Goal: Task Accomplishment & Management: Manage account settings

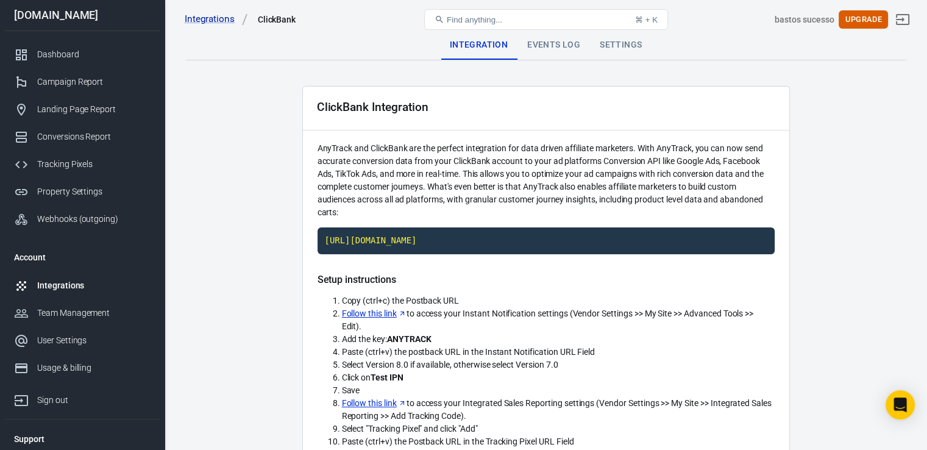
click at [79, 292] on link "Integrations" at bounding box center [82, 285] width 156 height 27
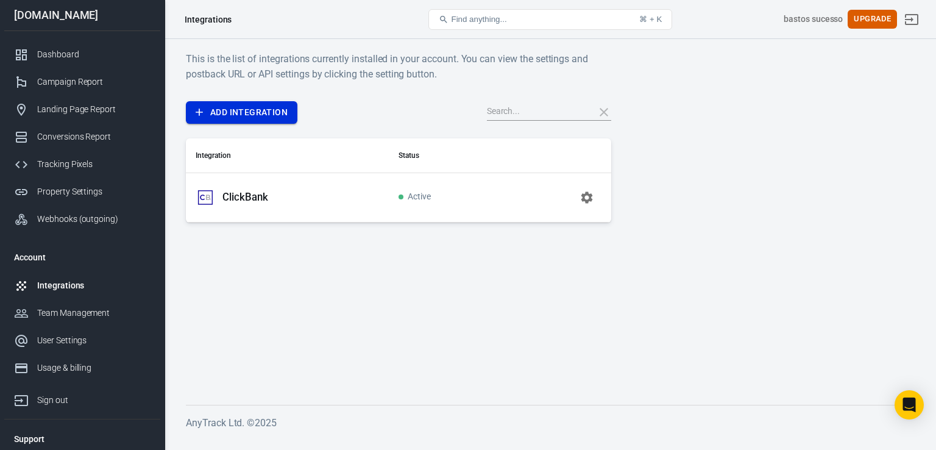
click at [214, 111] on link "Add Integration" at bounding box center [241, 112] width 111 height 23
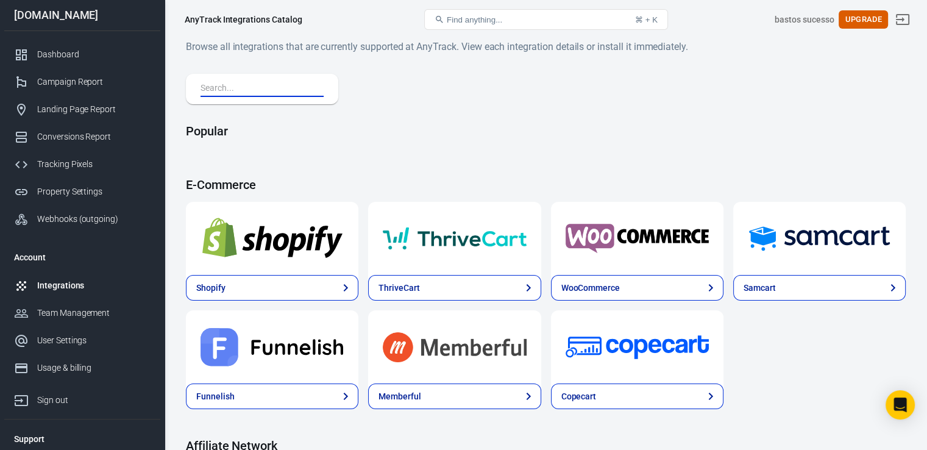
click at [225, 90] on input "text" at bounding box center [259, 89] width 118 height 16
type input "google"
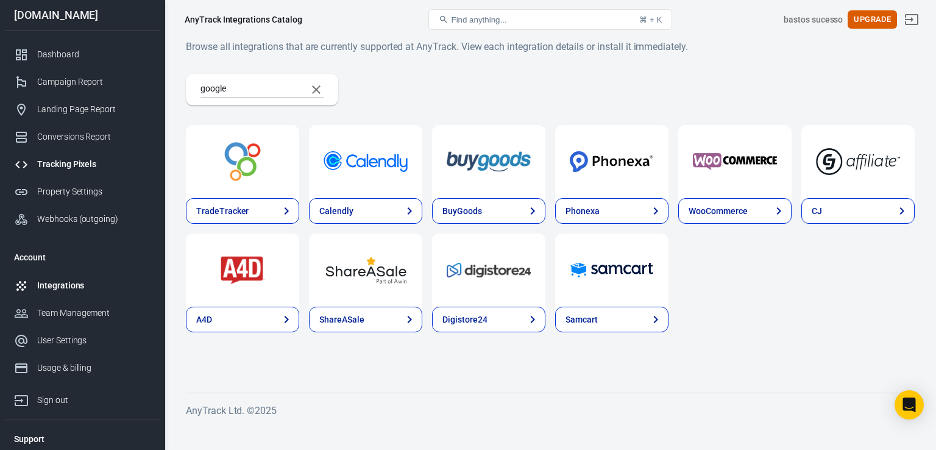
click at [93, 158] on div "Tracking Pixels" at bounding box center [93, 164] width 113 height 13
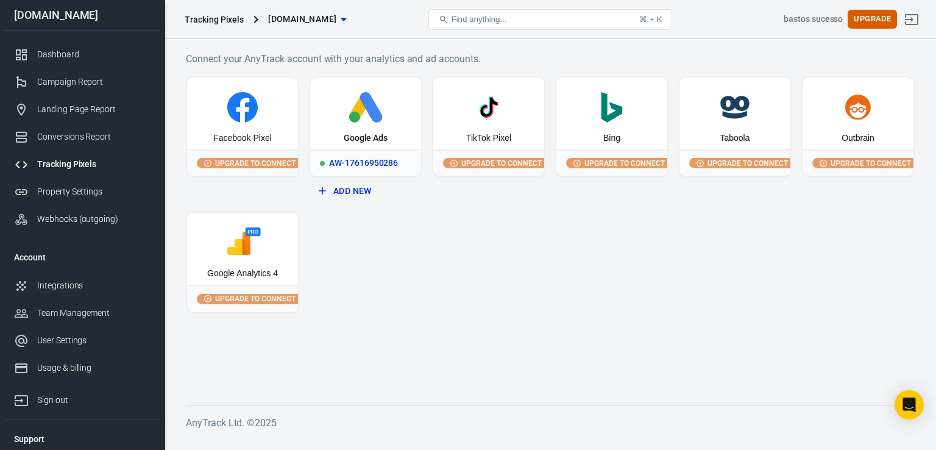
click at [361, 126] on div "Google Ads" at bounding box center [365, 113] width 111 height 72
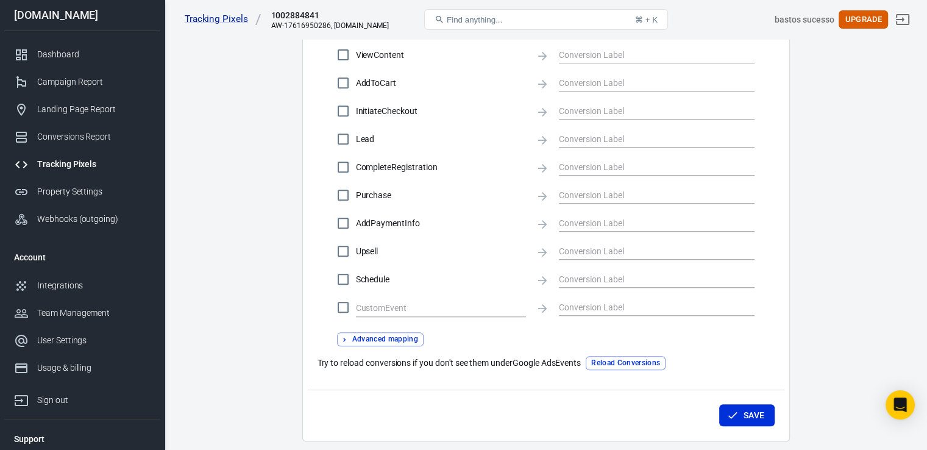
scroll to position [545, 0]
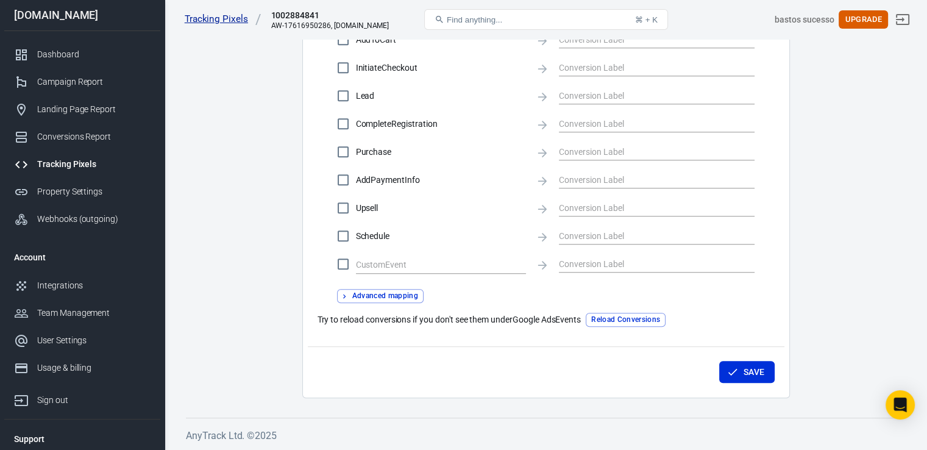
click at [201, 20] on link "Tracking Pixels" at bounding box center [223, 19] width 77 height 13
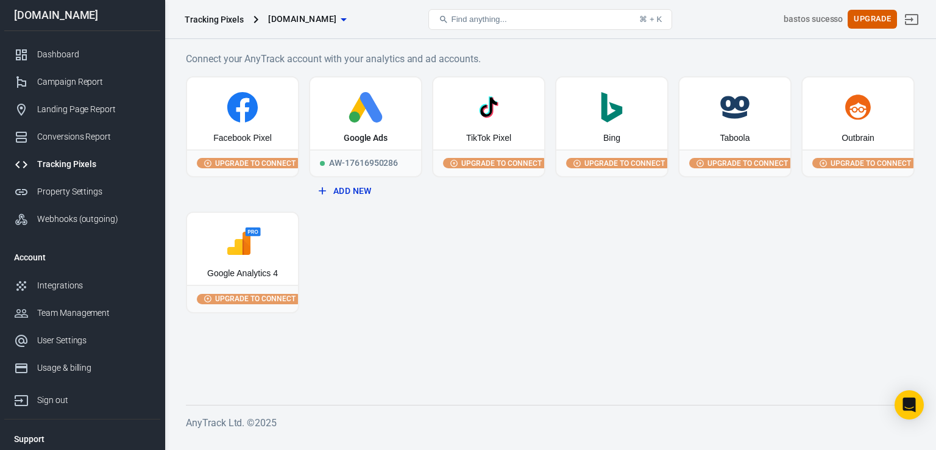
click at [201, 20] on div "Tracking Pixels" at bounding box center [214, 19] width 59 height 12
click at [373, 132] on div "Google Ads" at bounding box center [366, 138] width 44 height 12
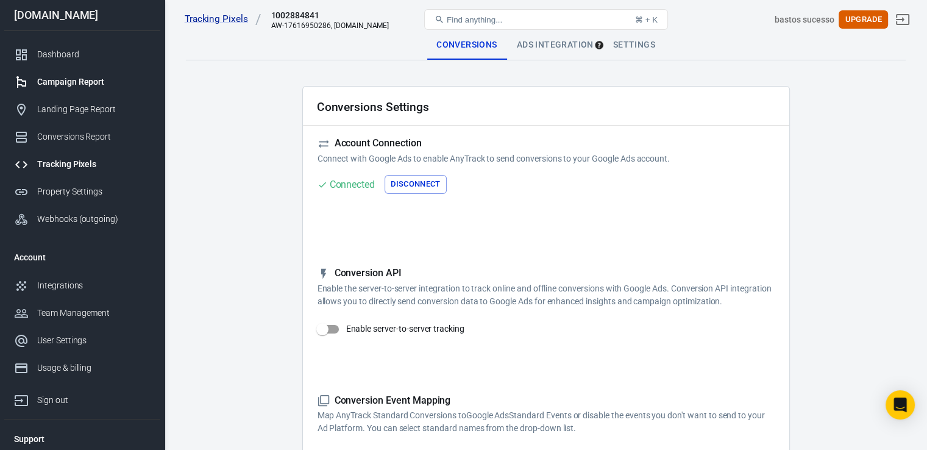
click at [91, 84] on div "Campaign Report" at bounding box center [93, 82] width 113 height 13
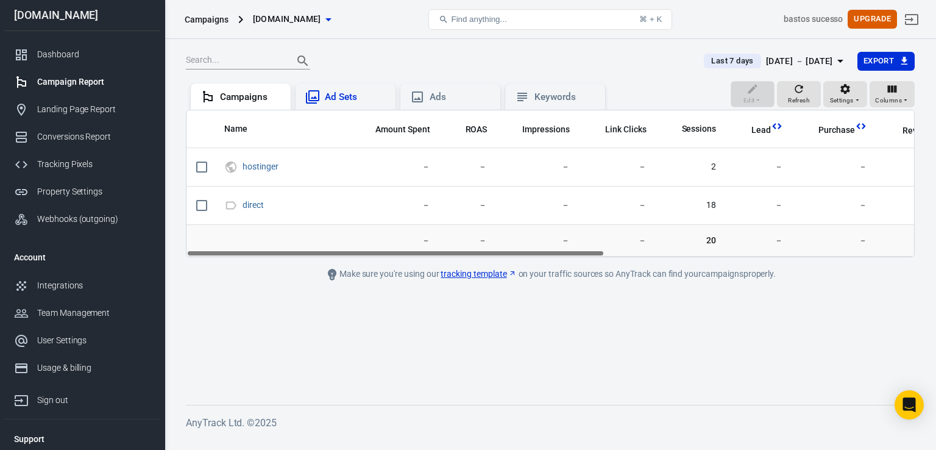
click at [352, 96] on div "Ad Sets" at bounding box center [355, 97] width 61 height 13
click at [447, 102] on div "Ads" at bounding box center [460, 97] width 61 height 13
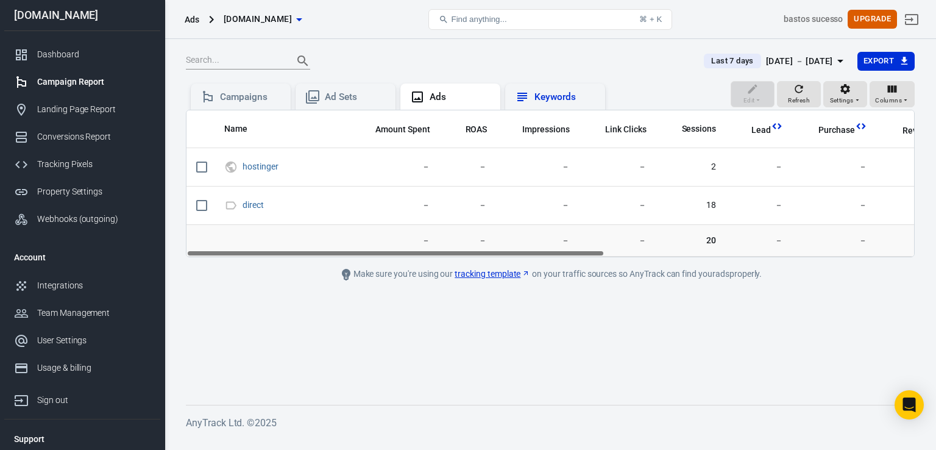
click at [532, 101] on div "Keywords" at bounding box center [555, 97] width 80 height 15
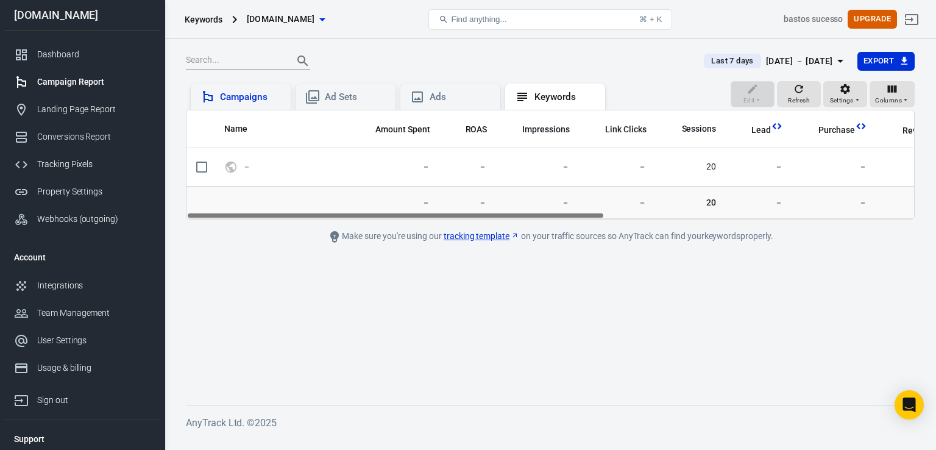
click at [246, 103] on div "Campaigns" at bounding box center [250, 97] width 61 height 13
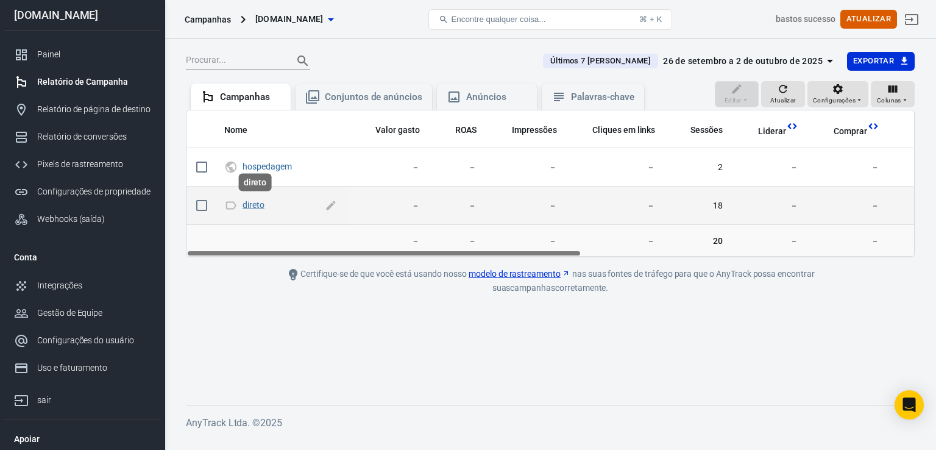
click at [257, 205] on font "direto" at bounding box center [253, 205] width 22 height 10
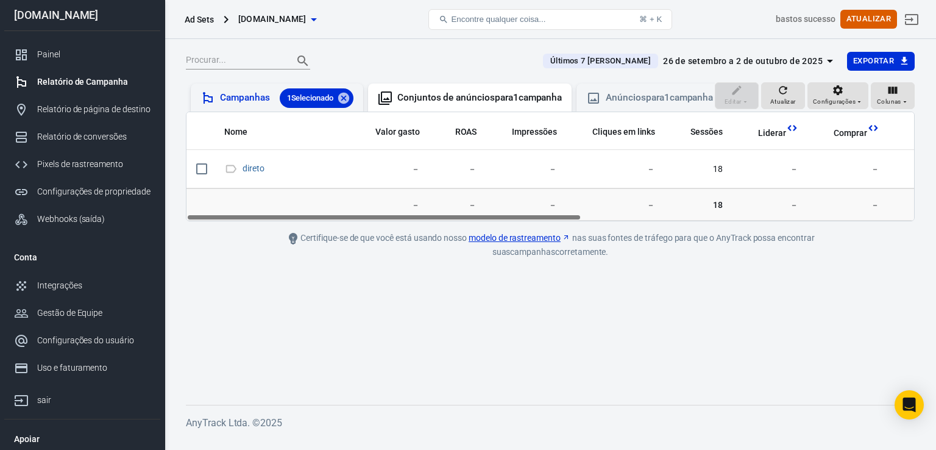
click at [249, 99] on font "Campanhas" at bounding box center [245, 97] width 50 height 11
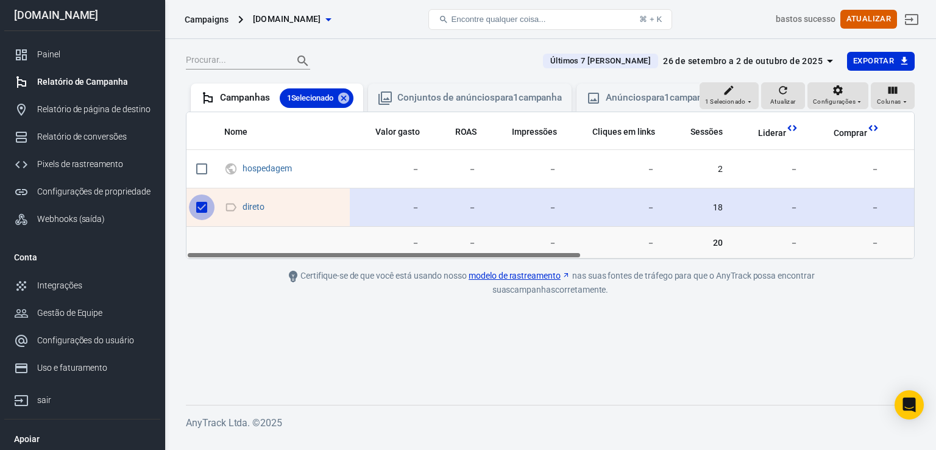
click at [200, 218] on input "conteúdo rolável" at bounding box center [202, 207] width 26 height 26
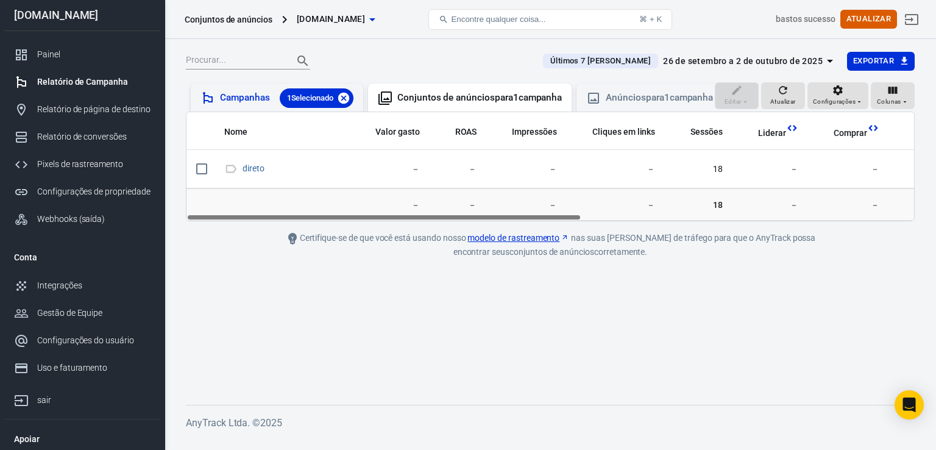
click at [349, 96] on icon at bounding box center [343, 97] width 11 height 11
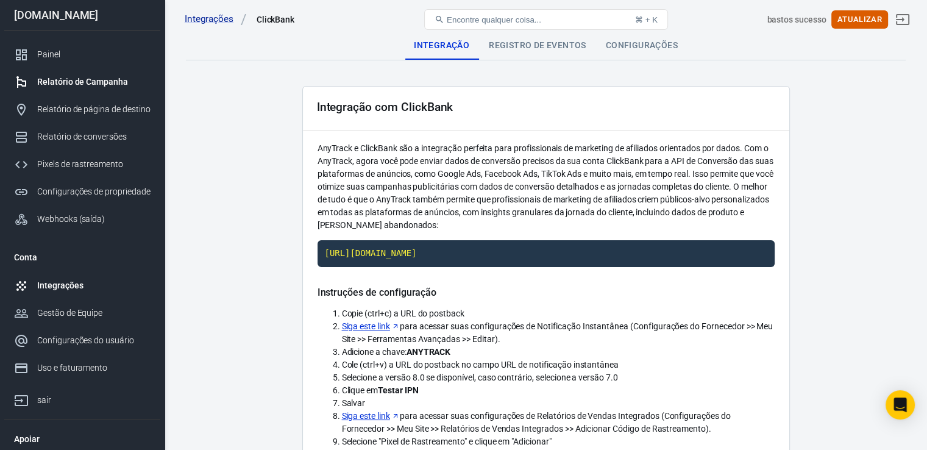
click at [93, 76] on div "Relatório de Campanha" at bounding box center [93, 82] width 113 height 13
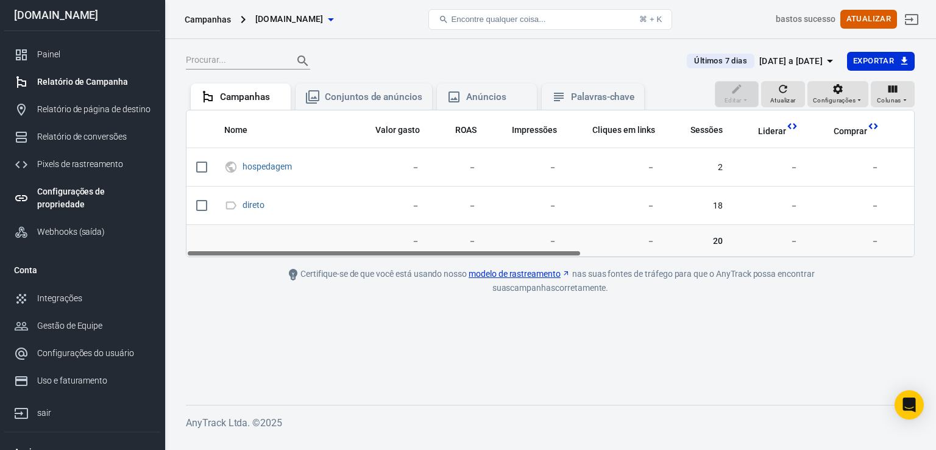
click at [83, 197] on div "Configurações de propriedade" at bounding box center [93, 198] width 113 height 26
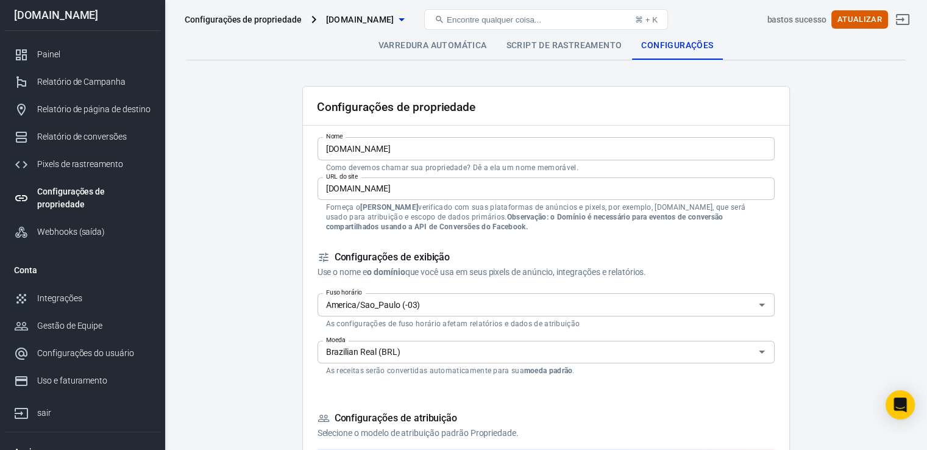
click at [444, 47] on font "Varredura automática" at bounding box center [432, 45] width 108 height 10
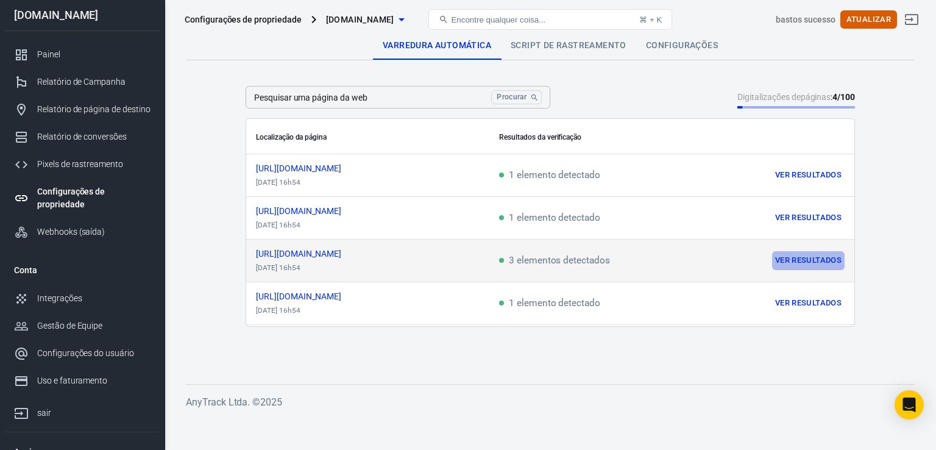
click at [815, 257] on font "Ver resultados" at bounding box center [808, 260] width 66 height 9
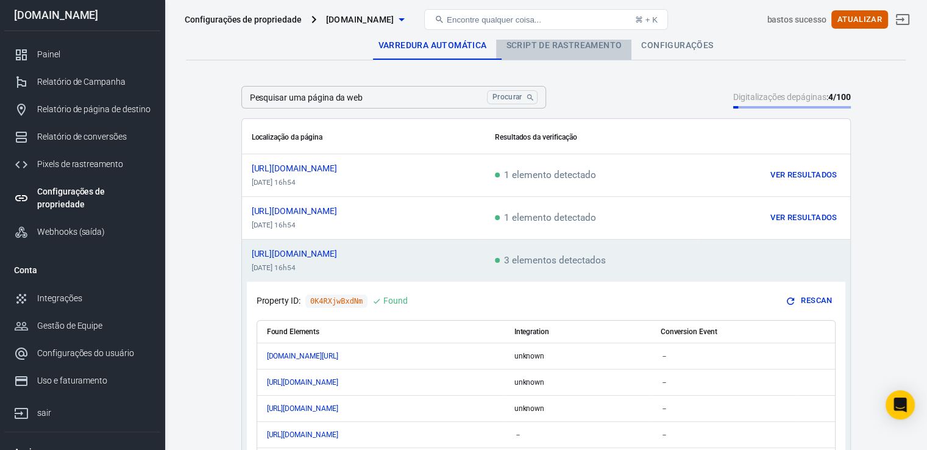
click at [585, 46] on font "Script de rastreamento" at bounding box center [564, 45] width 116 height 10
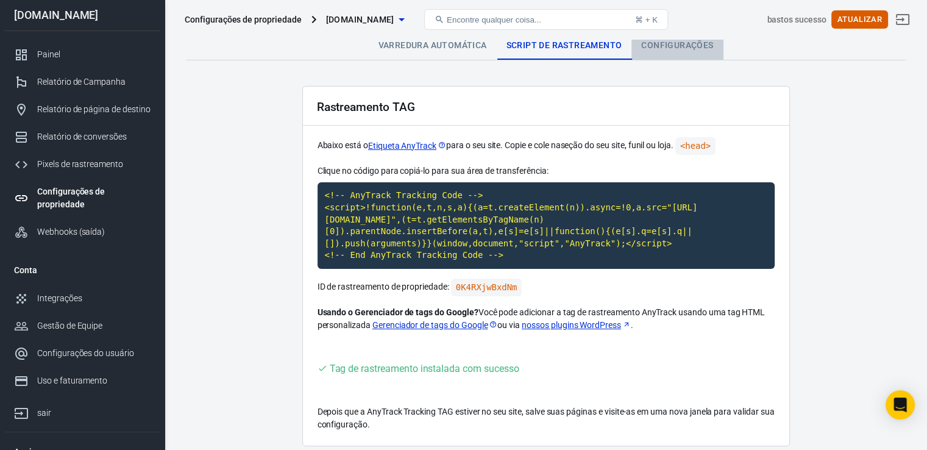
click at [682, 47] on font "Configurações" at bounding box center [677, 45] width 72 height 10
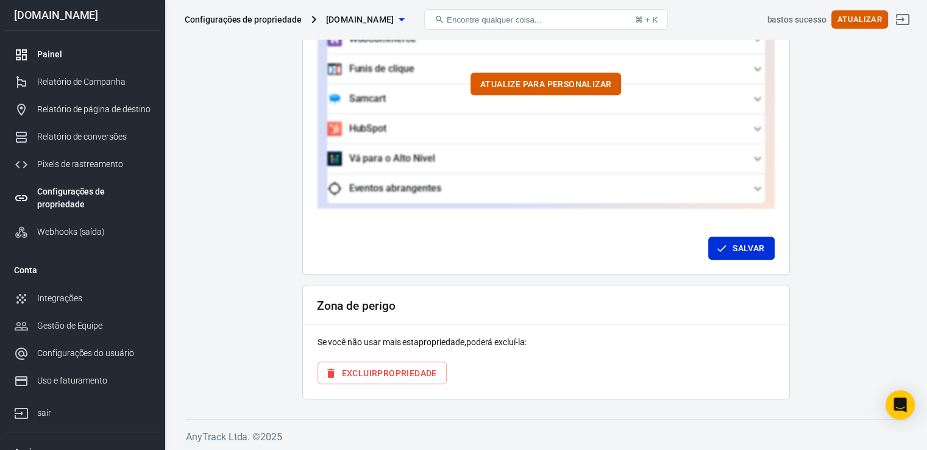
click at [68, 50] on div "Painel" at bounding box center [93, 54] width 113 height 13
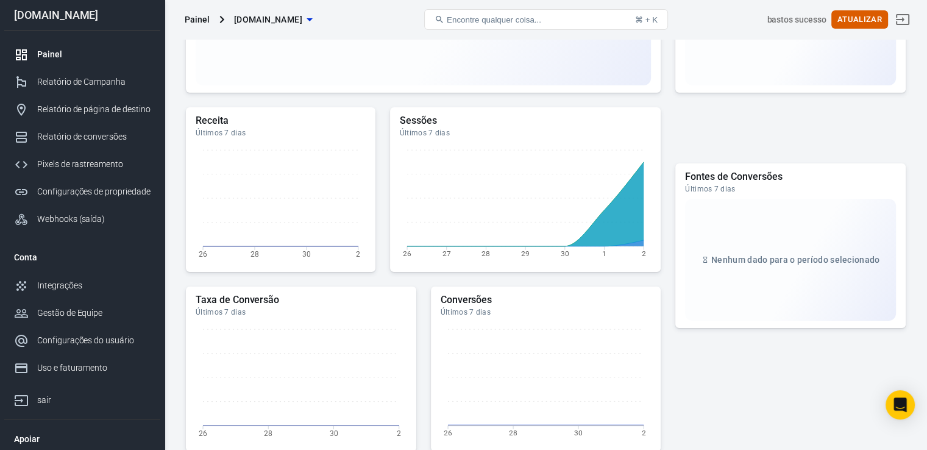
scroll to position [297, 0]
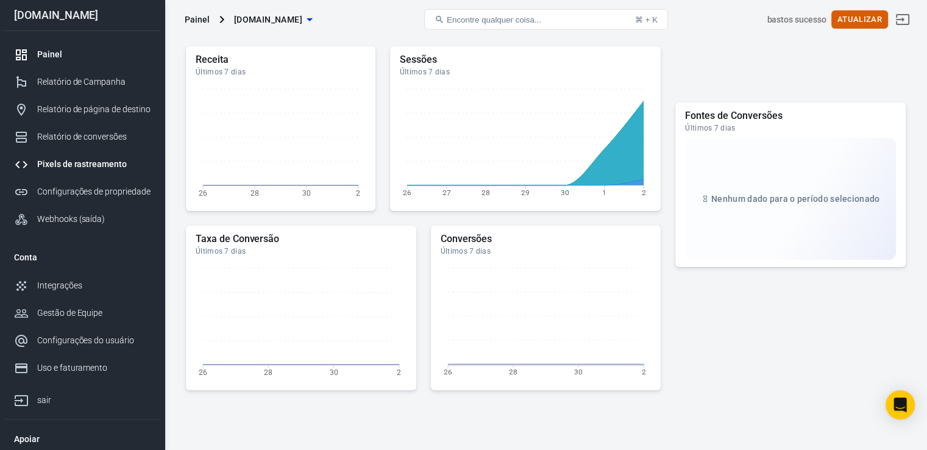
click at [112, 161] on font "Pixels de rastreamento" at bounding box center [82, 164] width 90 height 10
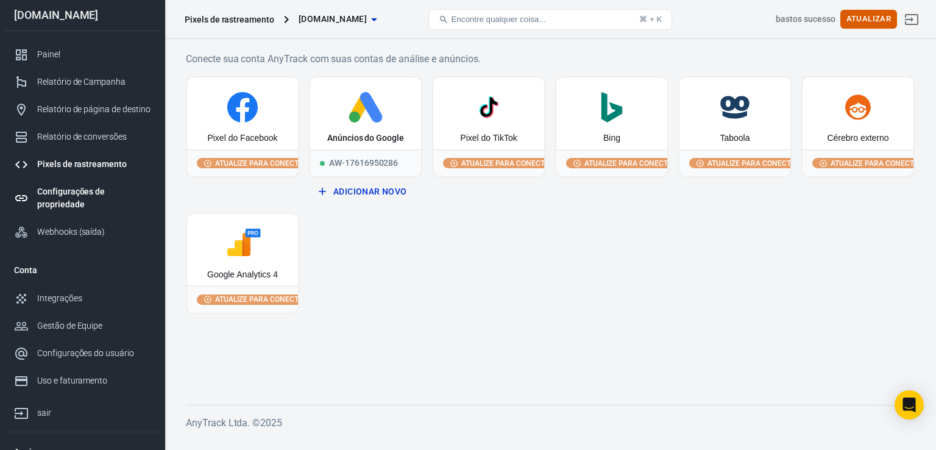
click at [133, 193] on div "Configurações de propriedade" at bounding box center [93, 198] width 113 height 26
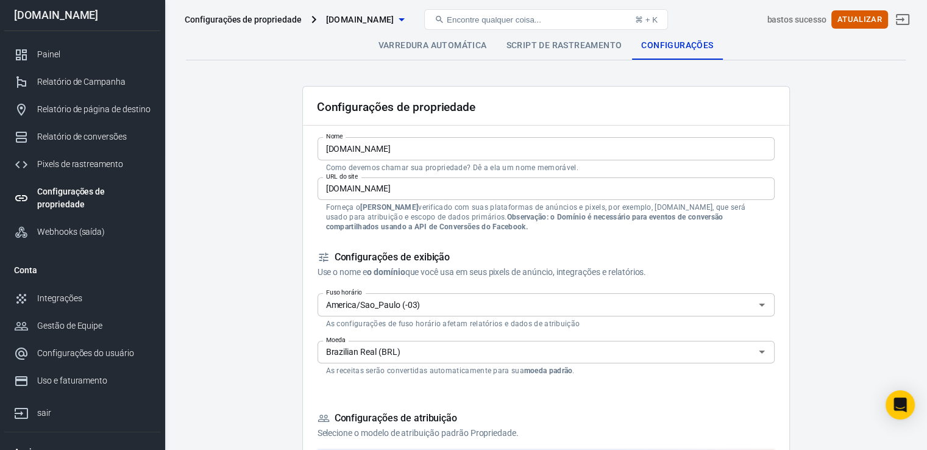
click at [56, 198] on font "Configurações de propriedade" at bounding box center [71, 197] width 68 height 23
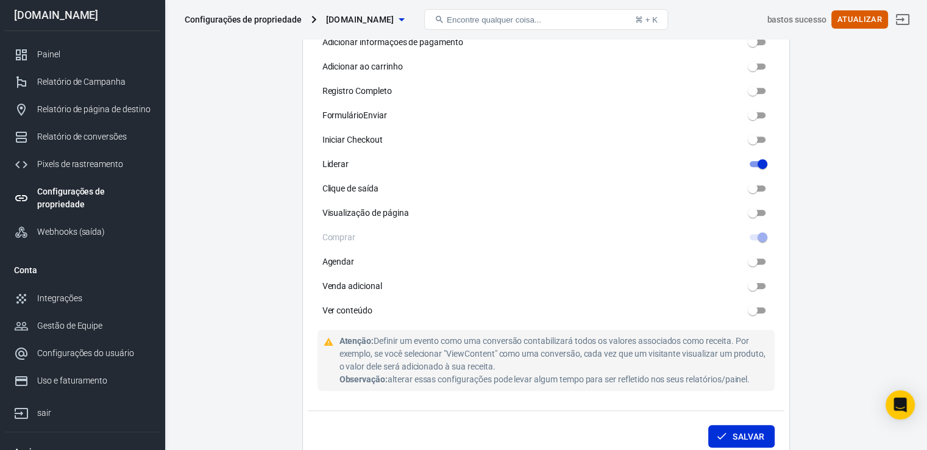
scroll to position [663, 0]
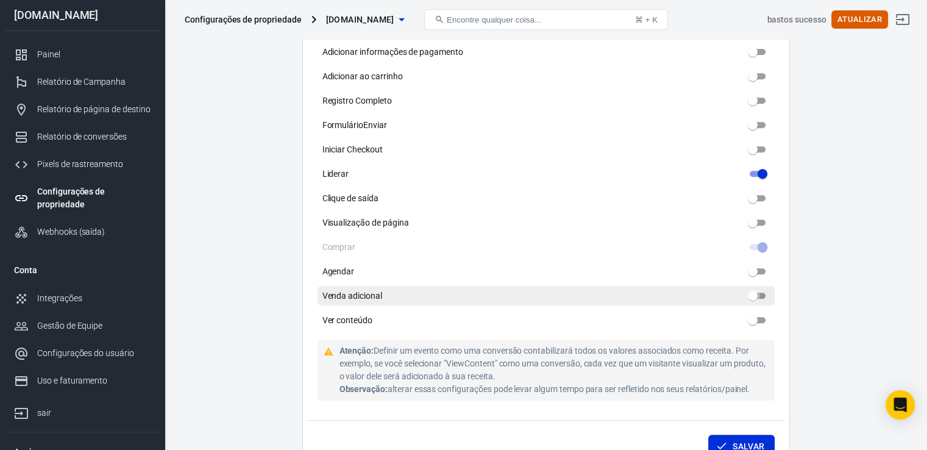
click at [754, 297] on input "Venda adicional" at bounding box center [753, 295] width 44 height 15
checkbox input "true"
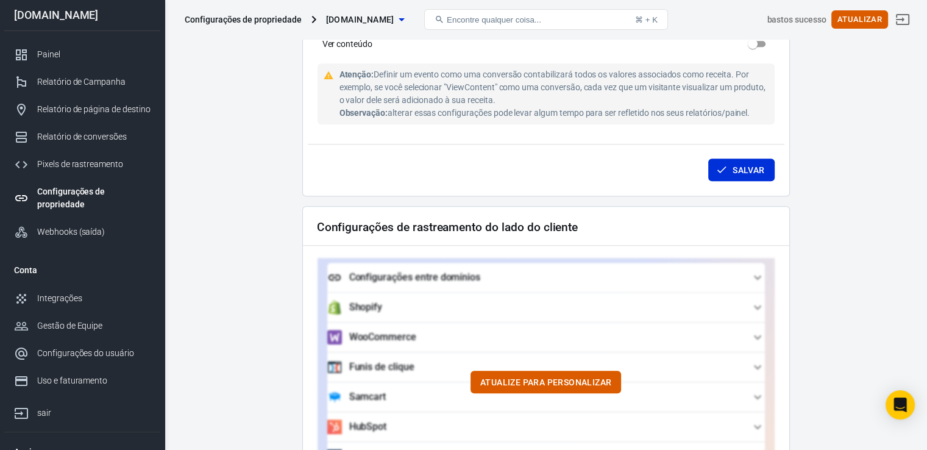
scroll to position [968, 0]
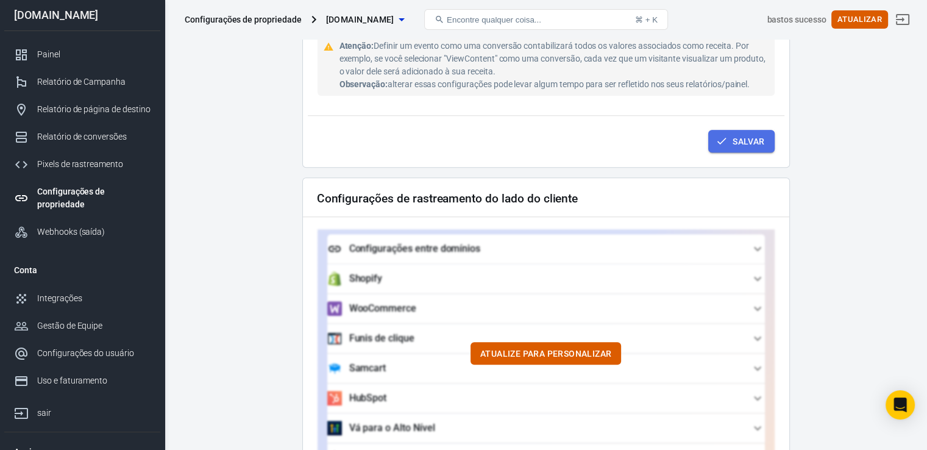
click at [743, 143] on font "Salvar" at bounding box center [748, 141] width 32 height 10
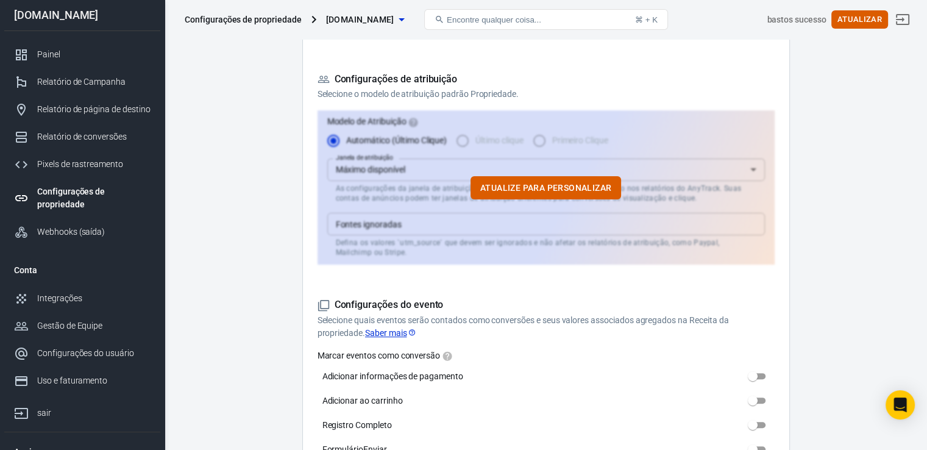
scroll to position [48, 0]
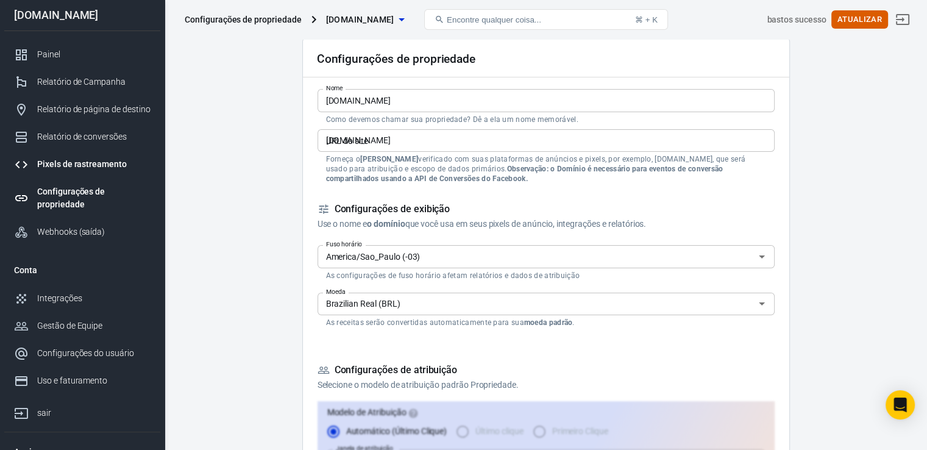
click at [80, 168] on font "Pixels de rastreamento" at bounding box center [82, 164] width 90 height 10
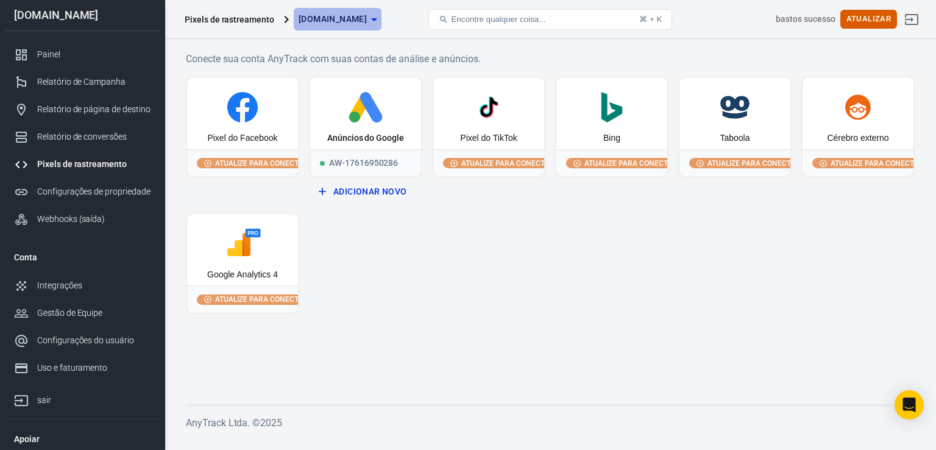
click at [381, 20] on icon "button" at bounding box center [374, 19] width 15 height 15
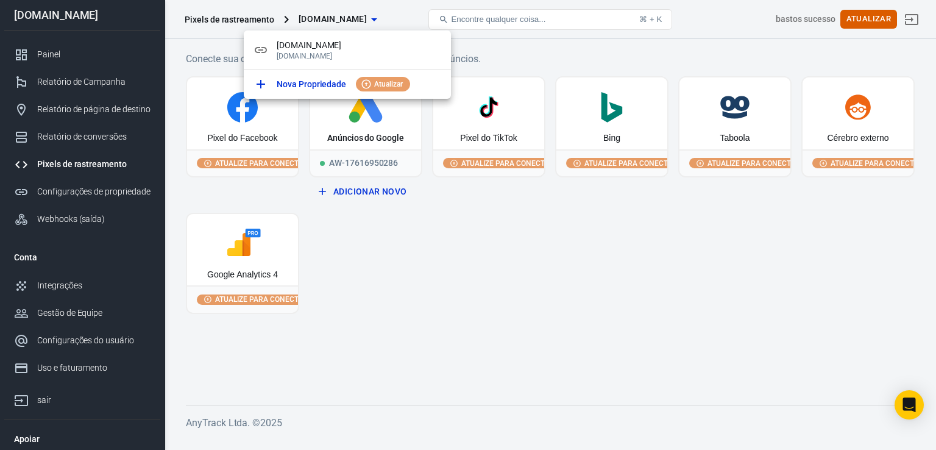
click at [412, 264] on div at bounding box center [468, 225] width 936 height 450
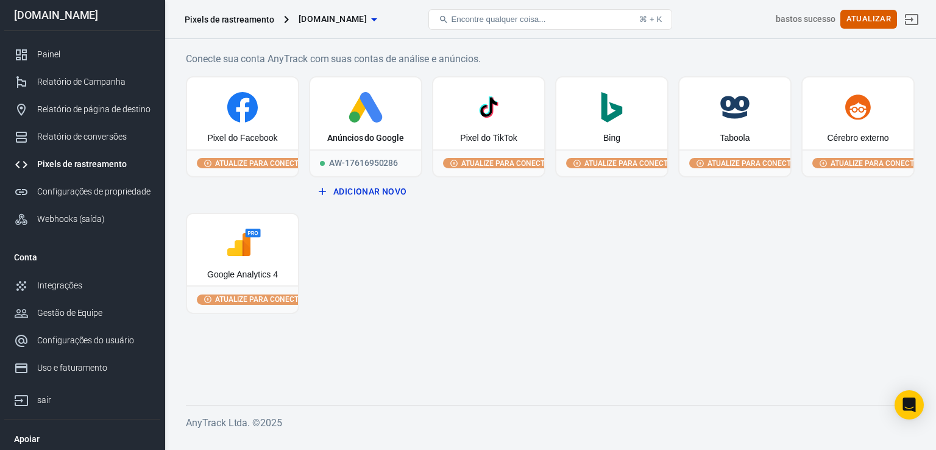
click at [110, 164] on font "Pixels de rastreamento" at bounding box center [82, 164] width 90 height 10
click at [56, 284] on font "Integrações" at bounding box center [60, 285] width 46 height 10
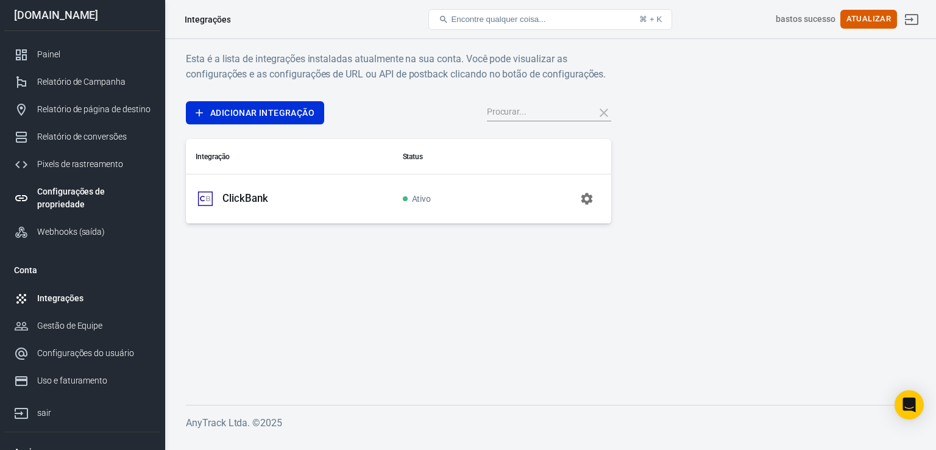
click at [87, 204] on div "Configurações de propriedade" at bounding box center [93, 198] width 113 height 26
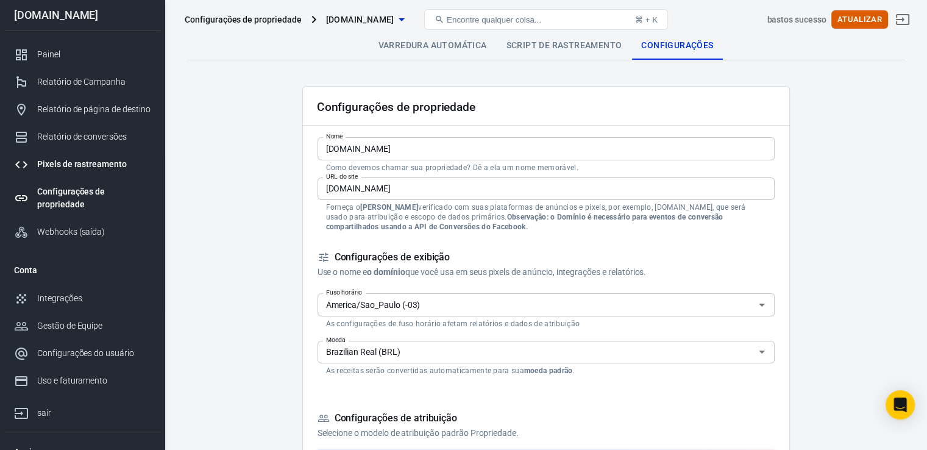
click at [83, 167] on font "Pixels de rastreamento" at bounding box center [82, 164] width 90 height 10
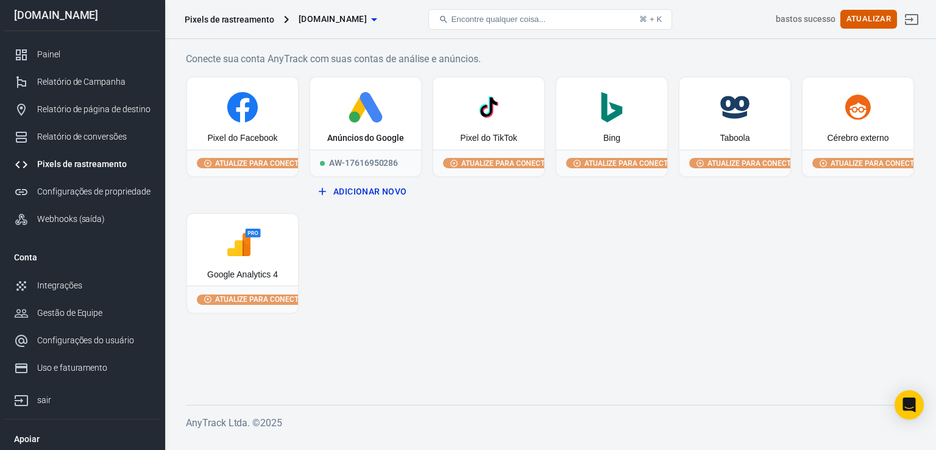
click at [491, 22] on font "Encontre qualquer coisa..." at bounding box center [498, 19] width 94 height 9
click at [381, 19] on icon "button" at bounding box center [374, 19] width 15 height 15
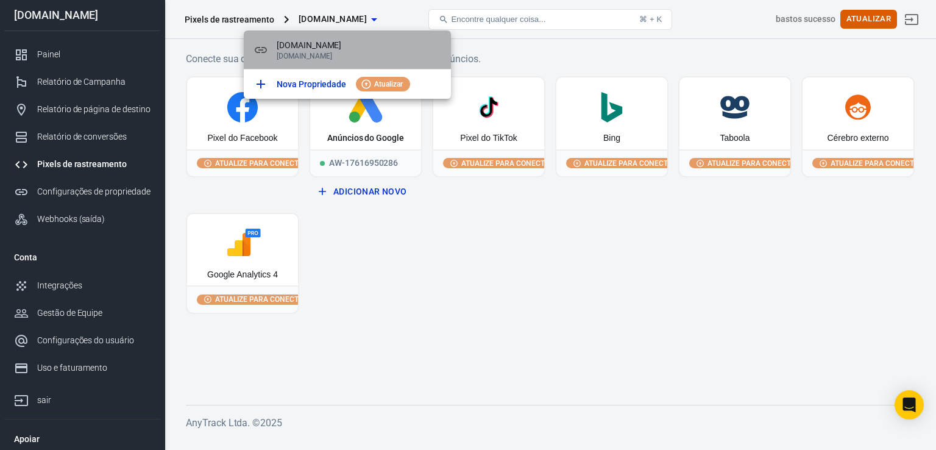
click at [331, 51] on span "[DOMAIN_NAME]" at bounding box center [359, 45] width 165 height 13
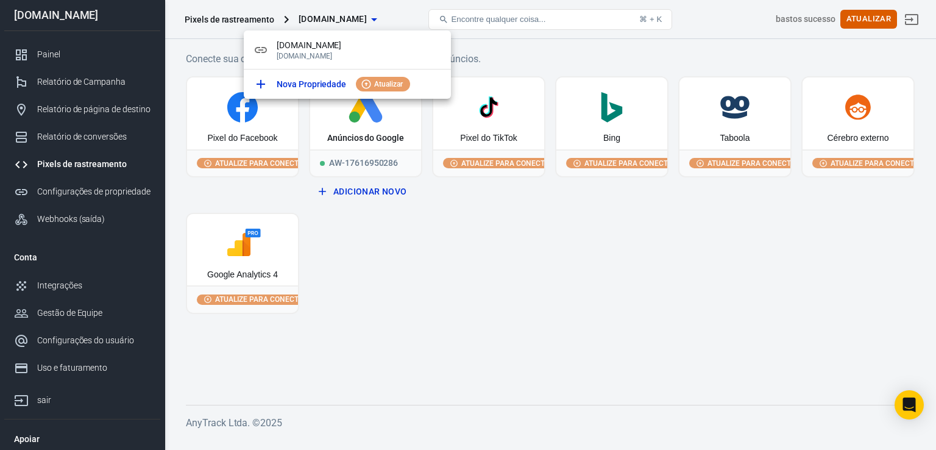
click at [662, 254] on div at bounding box center [468, 225] width 936 height 450
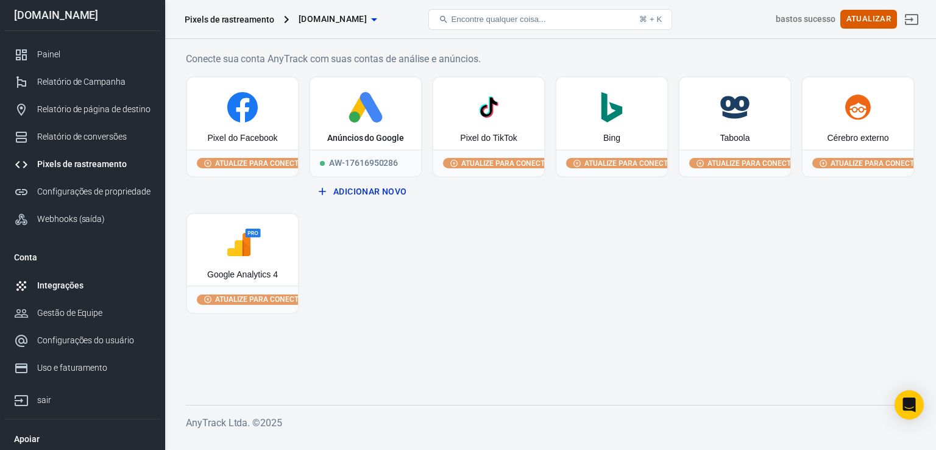
click at [69, 292] on link "Integrações" at bounding box center [82, 285] width 156 height 27
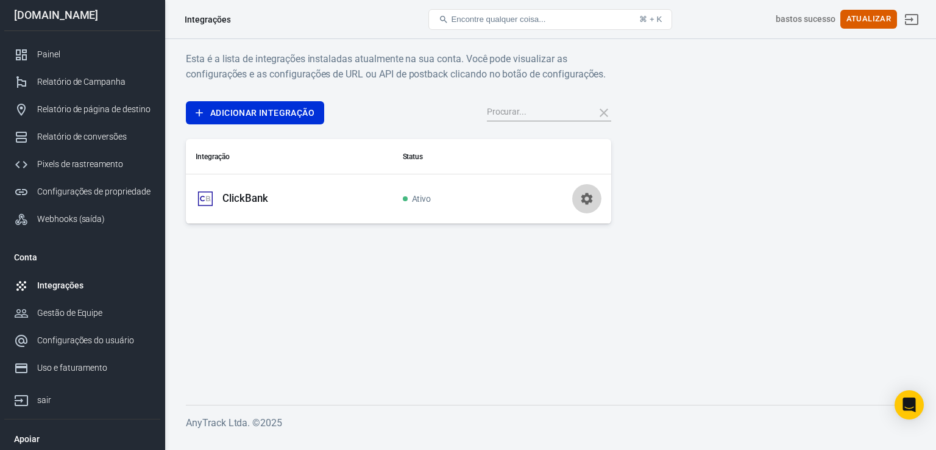
click at [586, 198] on icon "button" at bounding box center [586, 198] width 15 height 15
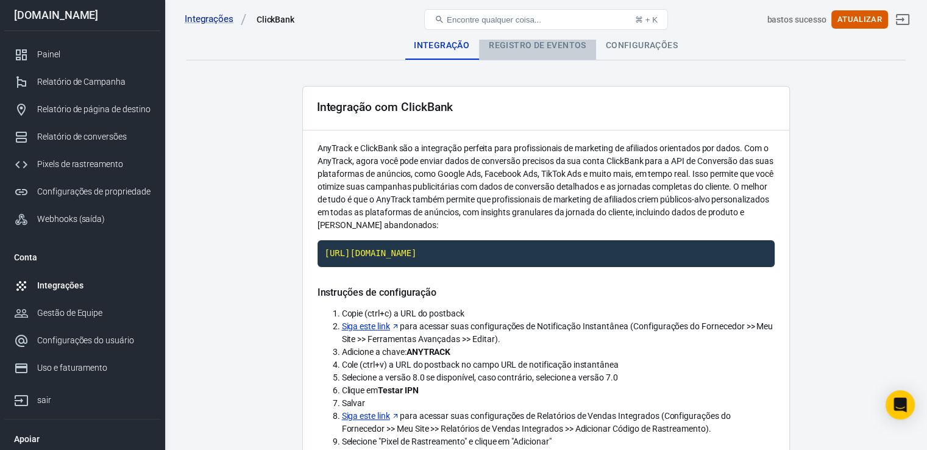
click at [545, 49] on font "Registro de eventos" at bounding box center [537, 45] width 97 height 10
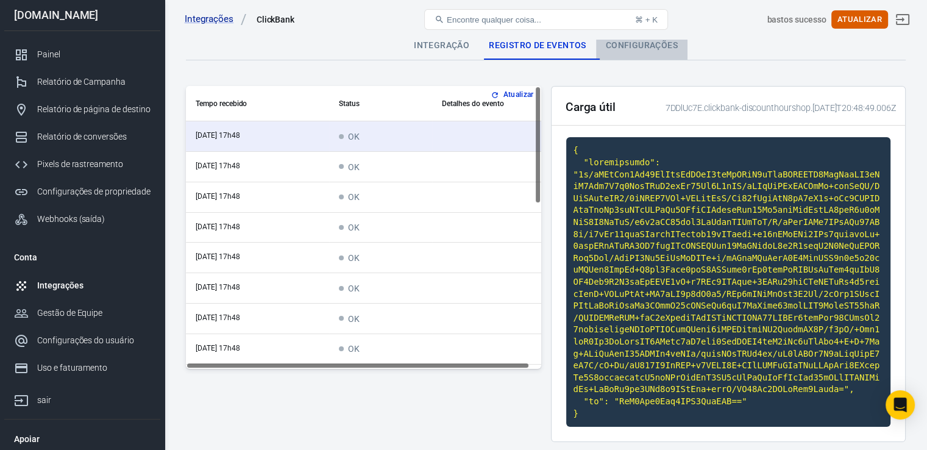
click at [649, 48] on font "Configurações" at bounding box center [642, 45] width 72 height 10
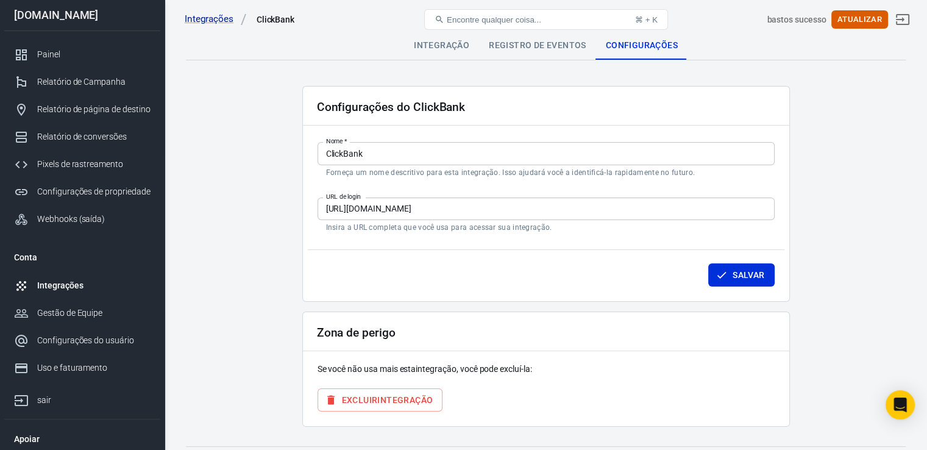
scroll to position [27, 0]
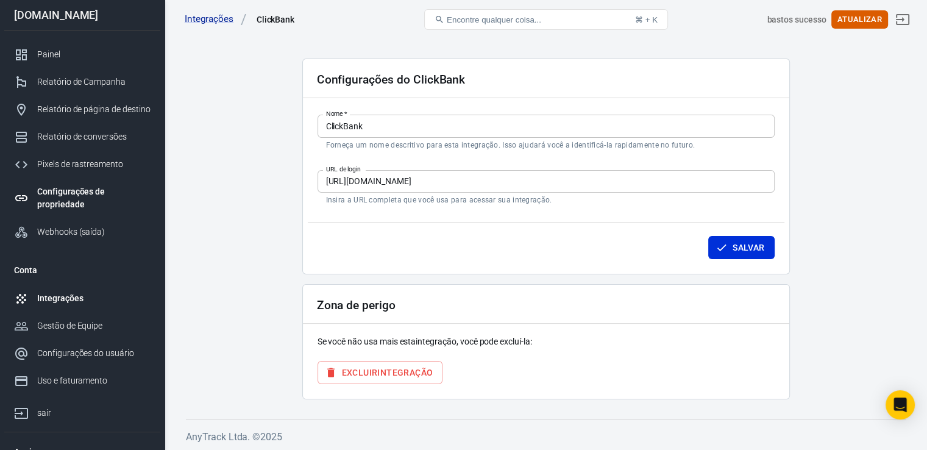
click at [87, 194] on font "Configurações de propriedade" at bounding box center [71, 197] width 68 height 23
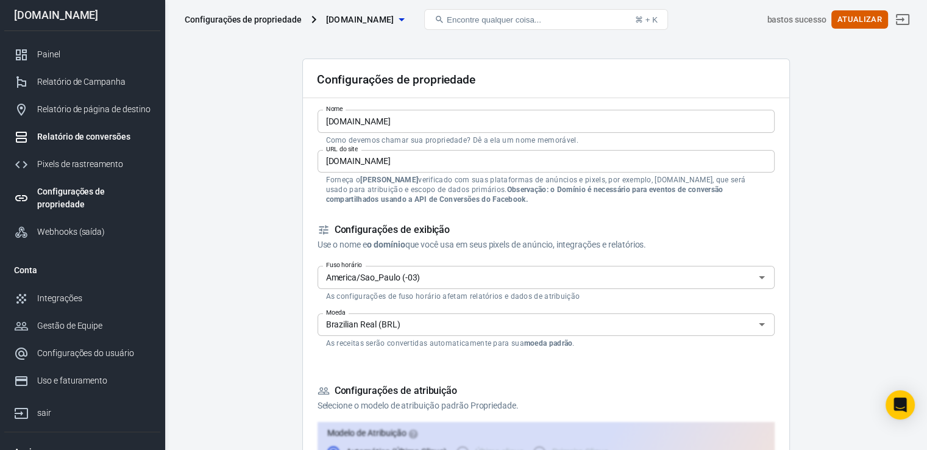
click at [85, 133] on font "Relatório de conversões" at bounding box center [83, 137] width 93 height 10
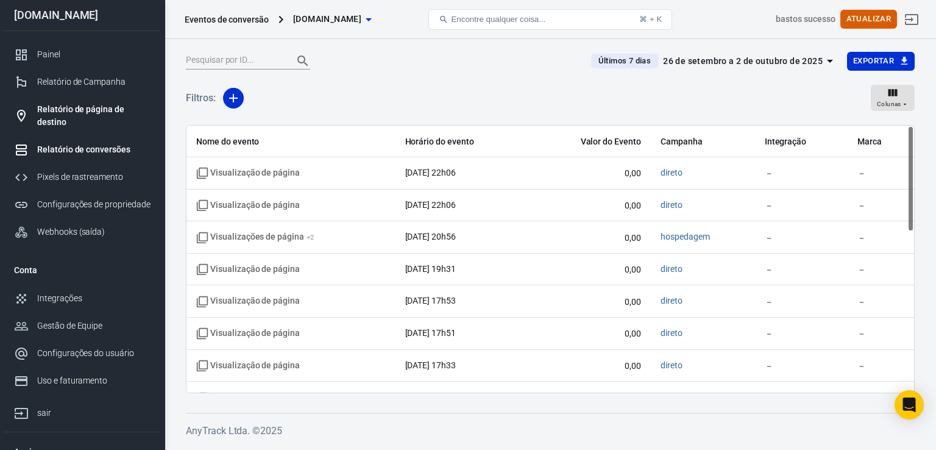
click at [80, 110] on font "Relatório de página de destino" at bounding box center [80, 115] width 87 height 23
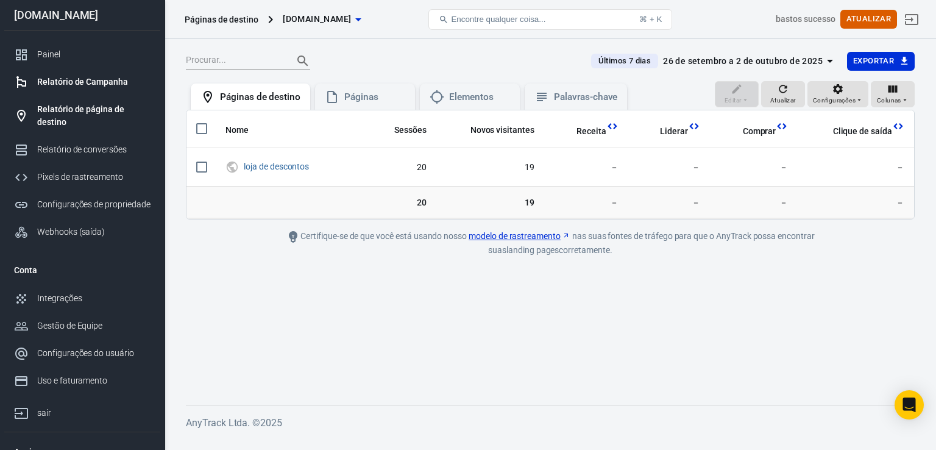
click at [69, 76] on div "Relatório de Campanha" at bounding box center [93, 82] width 113 height 13
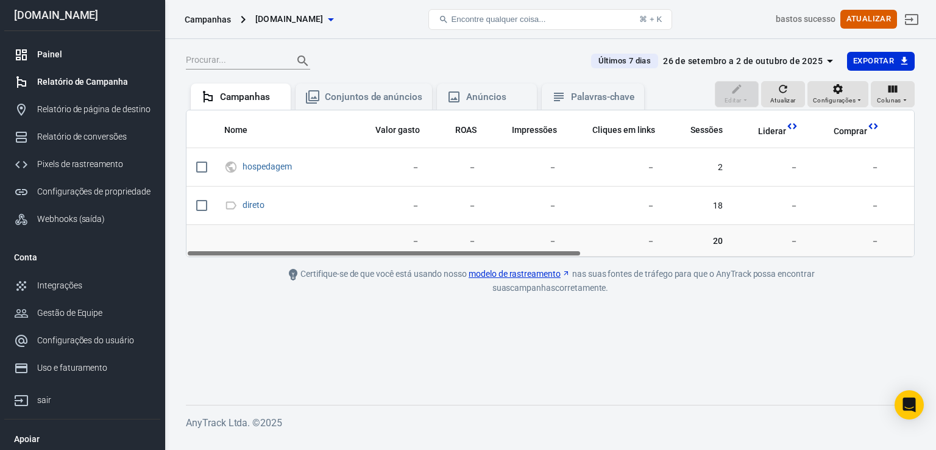
click at [46, 54] on font "Painel" at bounding box center [49, 54] width 25 height 10
